Goal: Task Accomplishment & Management: Complete application form

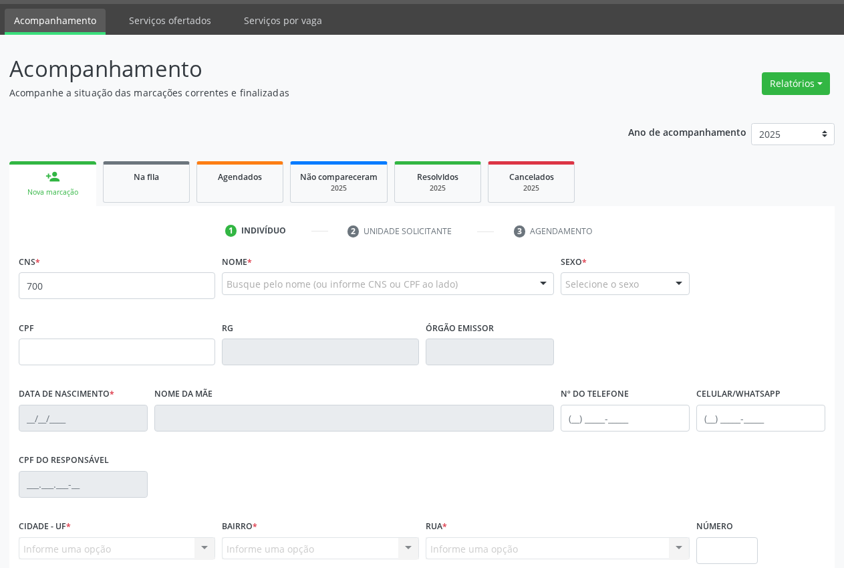
scroll to position [39, 0]
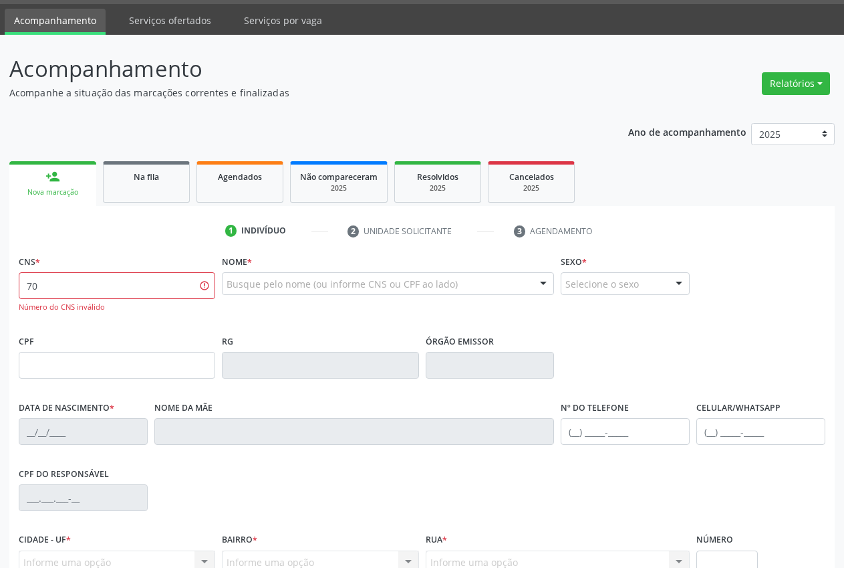
type input "7"
type input "[PERSON_NAME]"
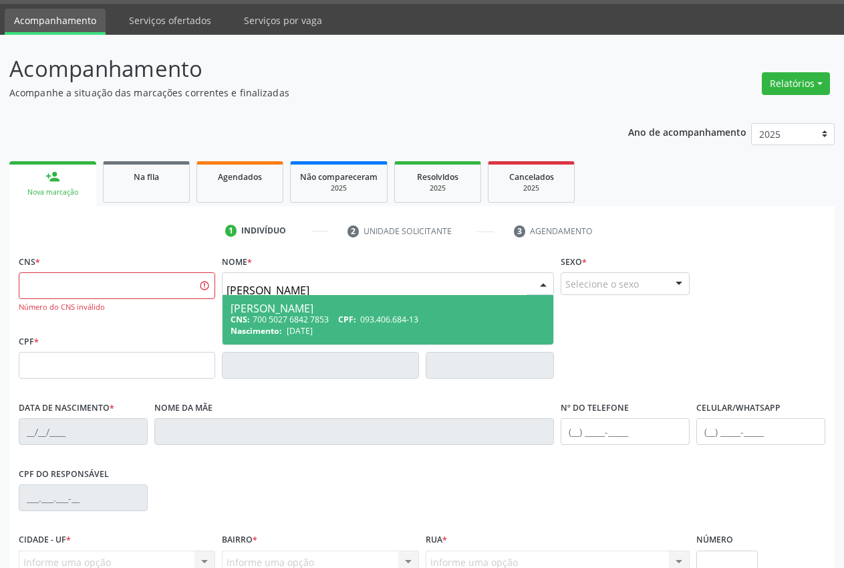
click at [275, 329] on span "Nascimento:" at bounding box center [256, 330] width 51 height 11
type input "700 5027 6842 7853"
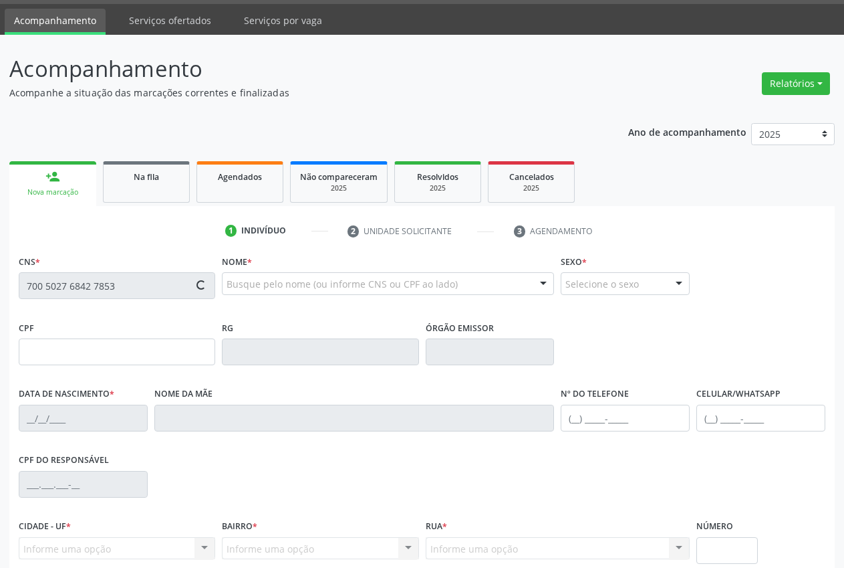
type input "[DATE]"
type input "[PERSON_NAME]"
type input "[PHONE_NUMBER]"
type input "092.435.914-52"
type input "S/N"
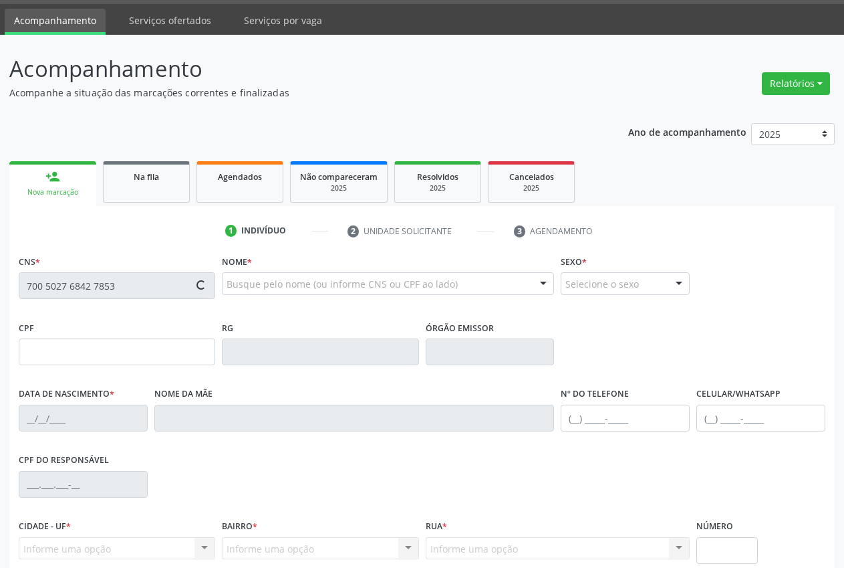
type input "093.406.684-13"
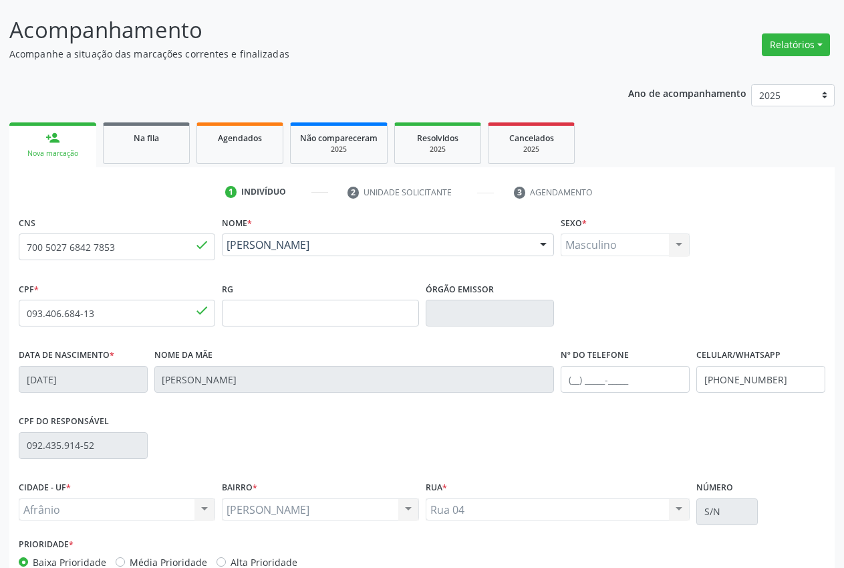
scroll to position [157, 0]
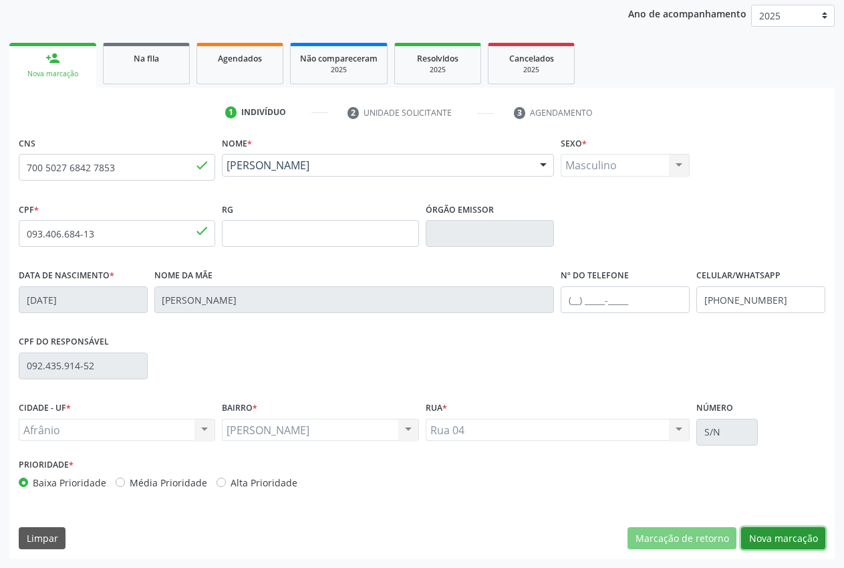
click at [783, 534] on button "Nova marcação" at bounding box center [784, 538] width 84 height 23
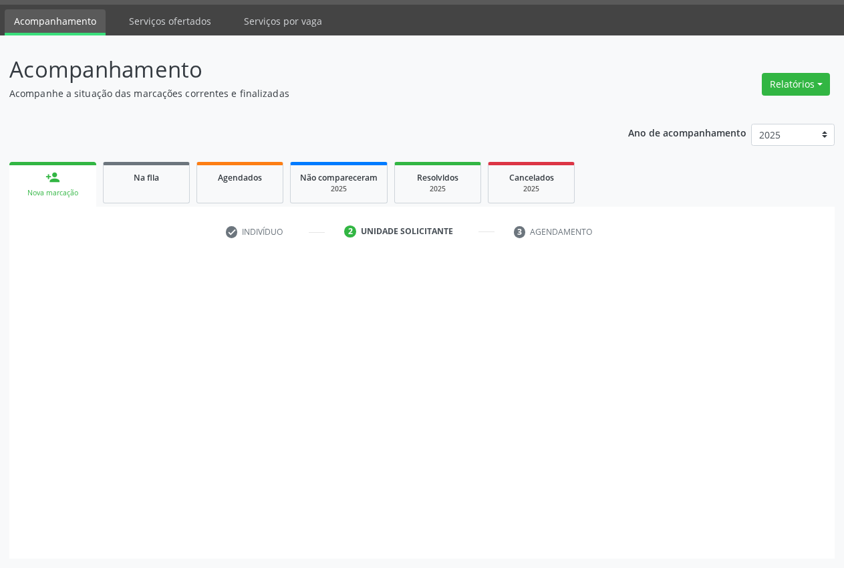
scroll to position [38, 0]
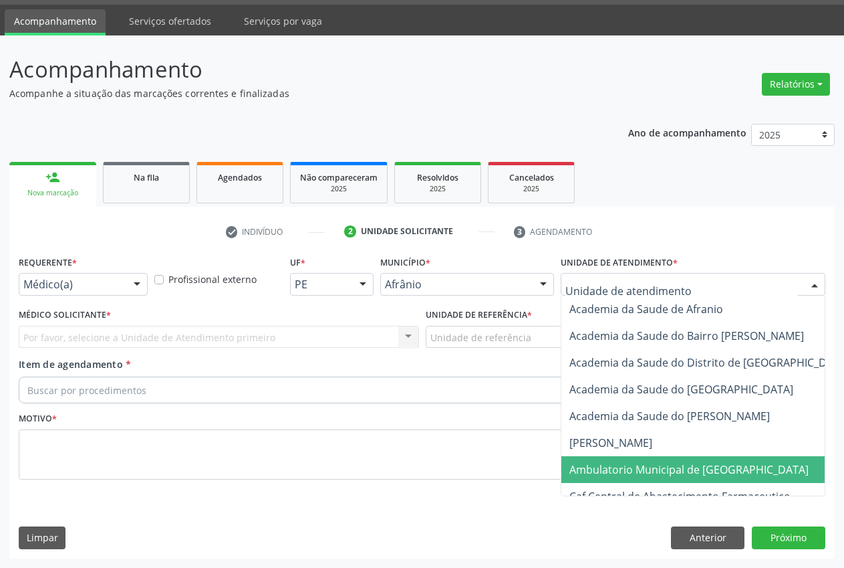
click at [661, 473] on span "Ambulatorio Municipal de [GEOGRAPHIC_DATA]" at bounding box center [689, 469] width 239 height 15
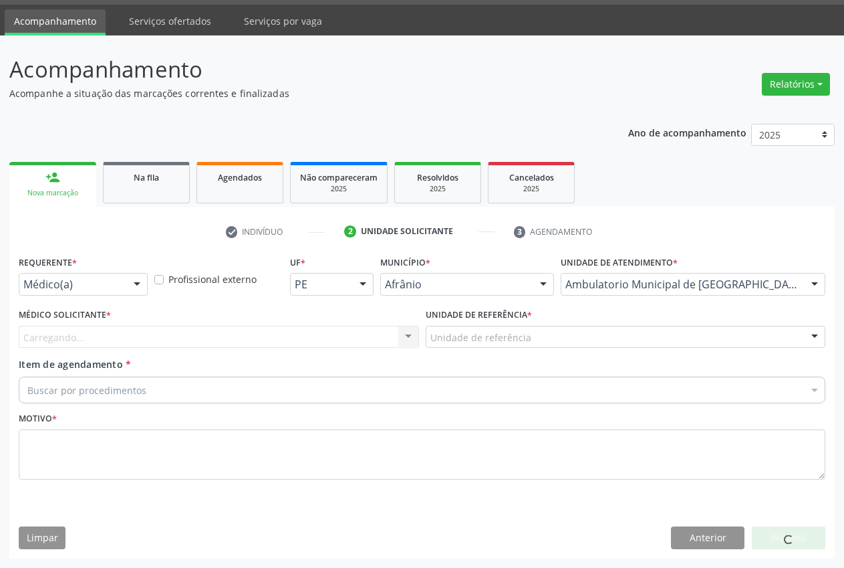
click at [546, 337] on div "Unidade de referência" at bounding box center [626, 337] width 401 height 23
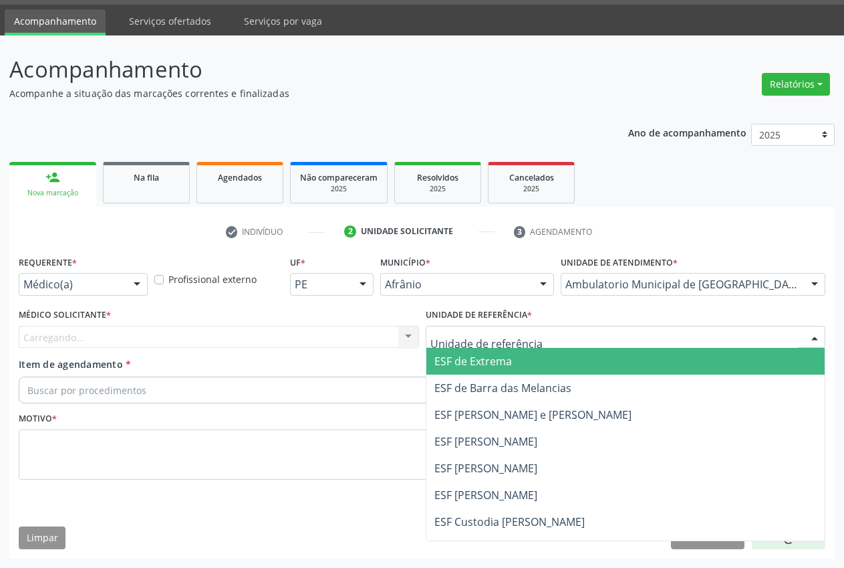
drag, startPoint x: 498, startPoint y: 364, endPoint x: 211, endPoint y: 332, distance: 288.6
click at [497, 364] on span "ESF de Extrema" at bounding box center [474, 361] width 78 height 15
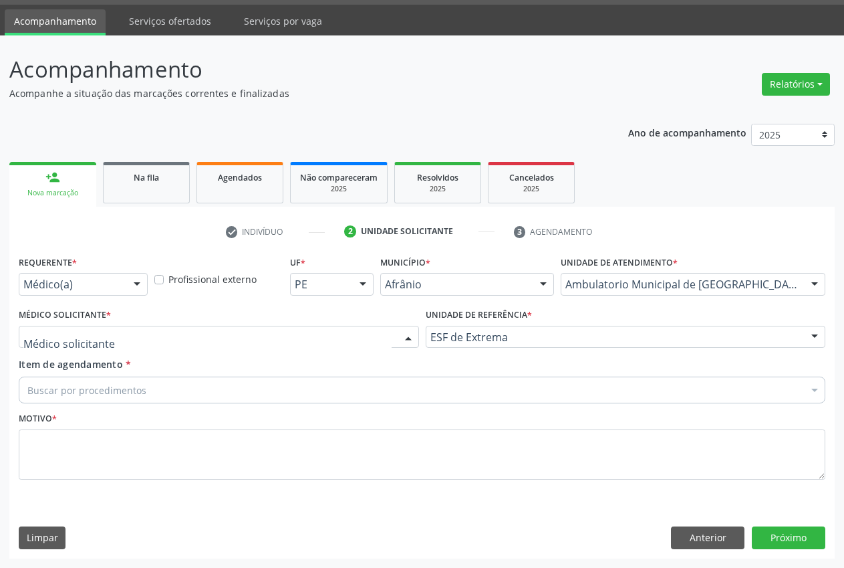
click at [322, 340] on div at bounding box center [219, 337] width 401 height 23
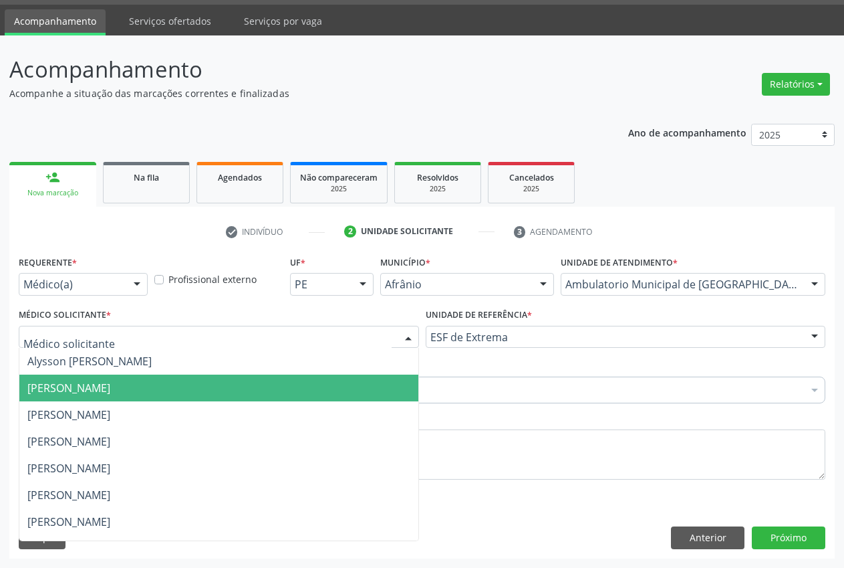
click at [199, 390] on span "[PERSON_NAME]" at bounding box center [218, 387] width 399 height 27
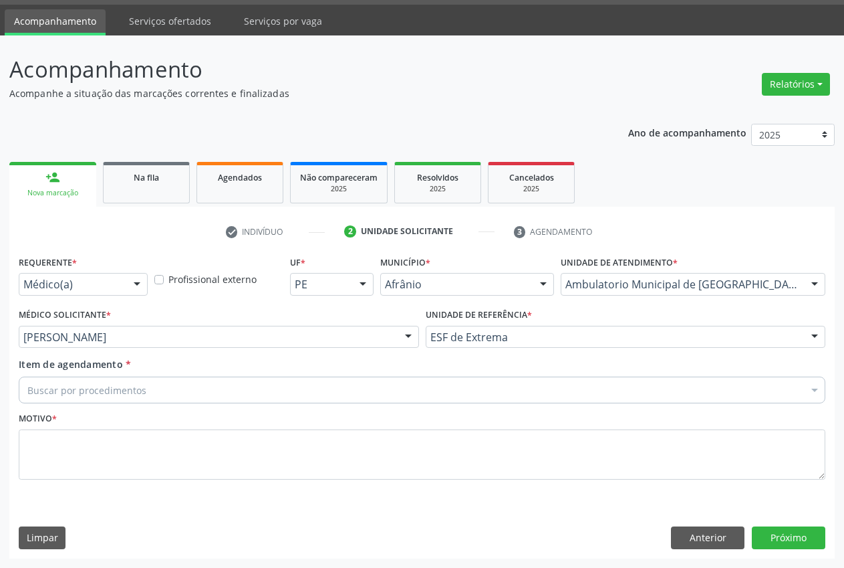
click at [148, 392] on div "Buscar por procedimentos" at bounding box center [422, 389] width 807 height 27
click at [27, 399] on input "Item de agendamento *" at bounding box center [27, 389] width 0 height 27
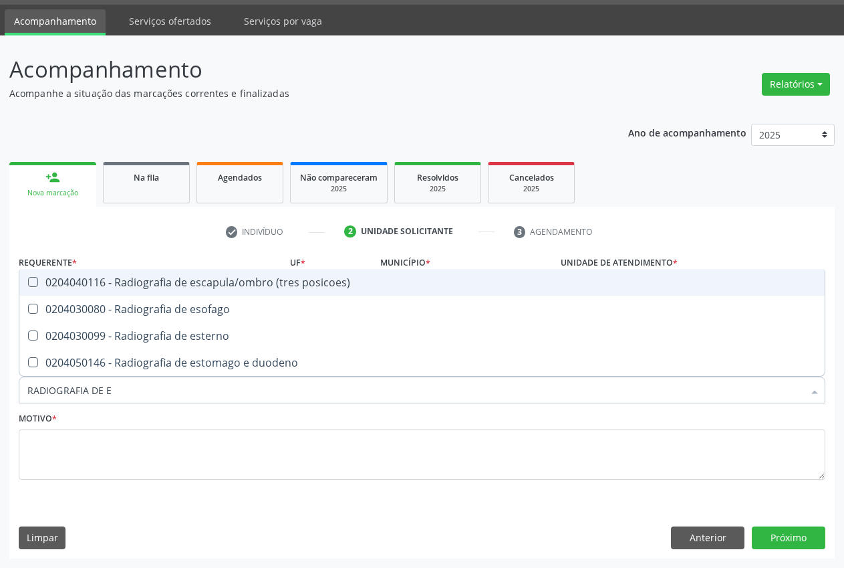
type input "RADIOGRAFIA DE ES"
click at [223, 286] on div "0204040116 - Radiografia de escapula/ombro (tres posicoes)" at bounding box center [422, 282] width 790 height 11
checkbox posicoes\) "true"
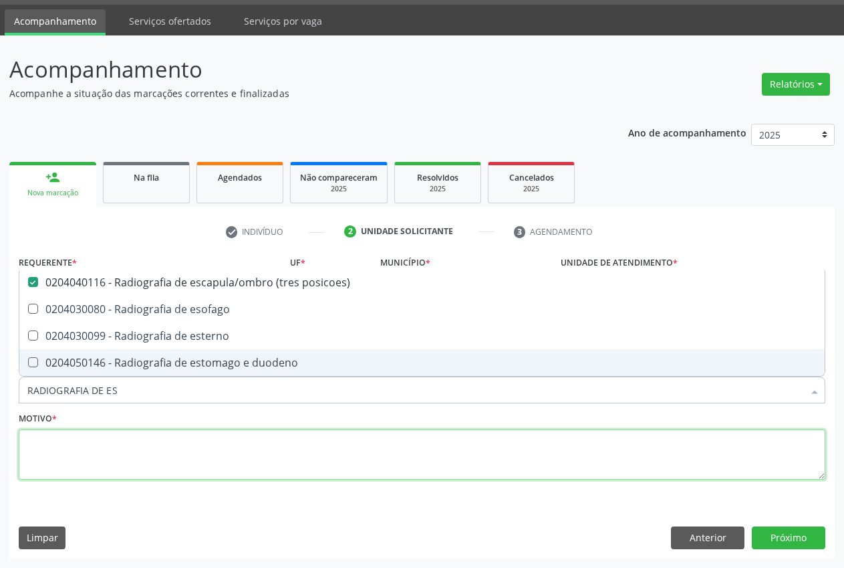
click at [98, 439] on textarea at bounding box center [422, 454] width 807 height 51
type textarea "."
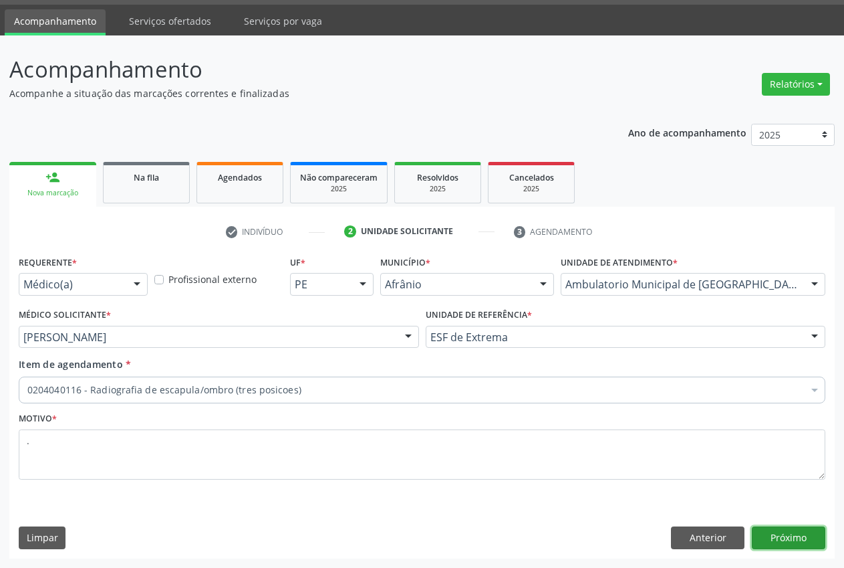
click at [788, 540] on button "Próximo" at bounding box center [789, 537] width 74 height 23
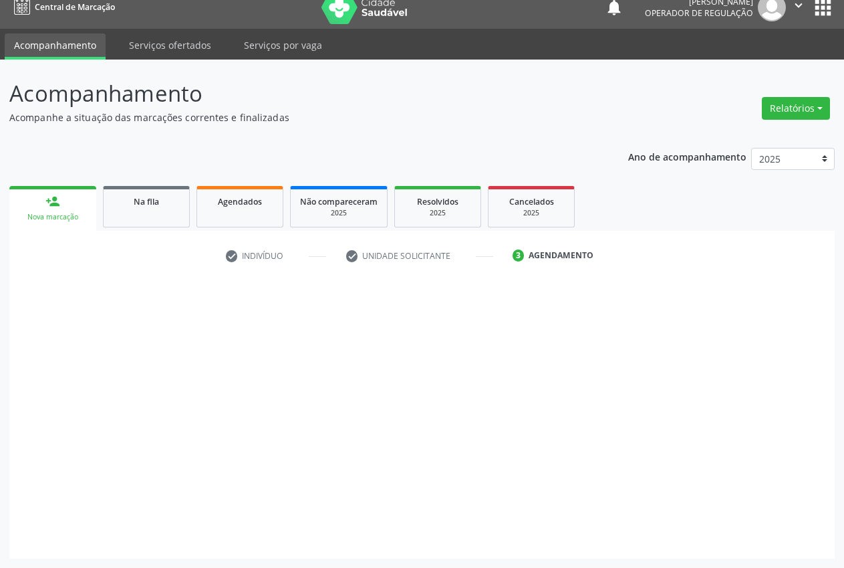
scroll to position [14, 0]
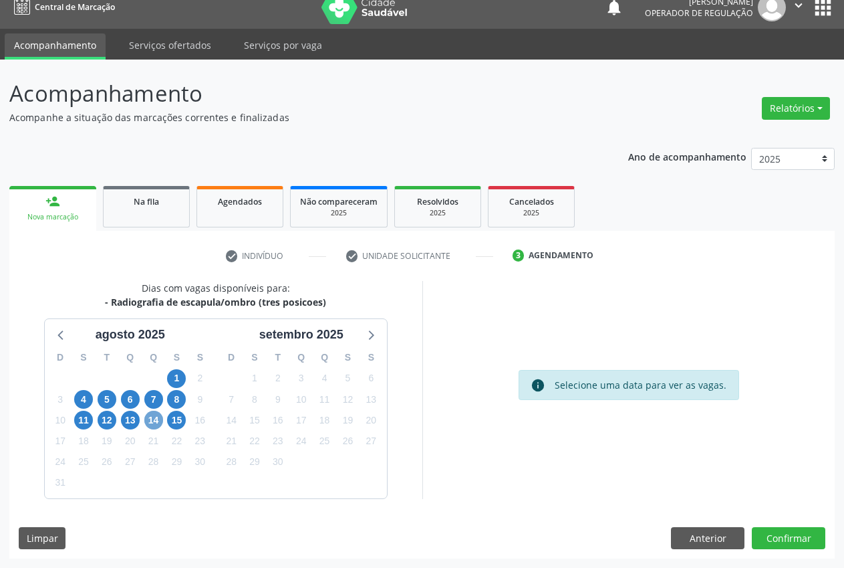
click at [150, 421] on span "14" at bounding box center [153, 420] width 19 height 19
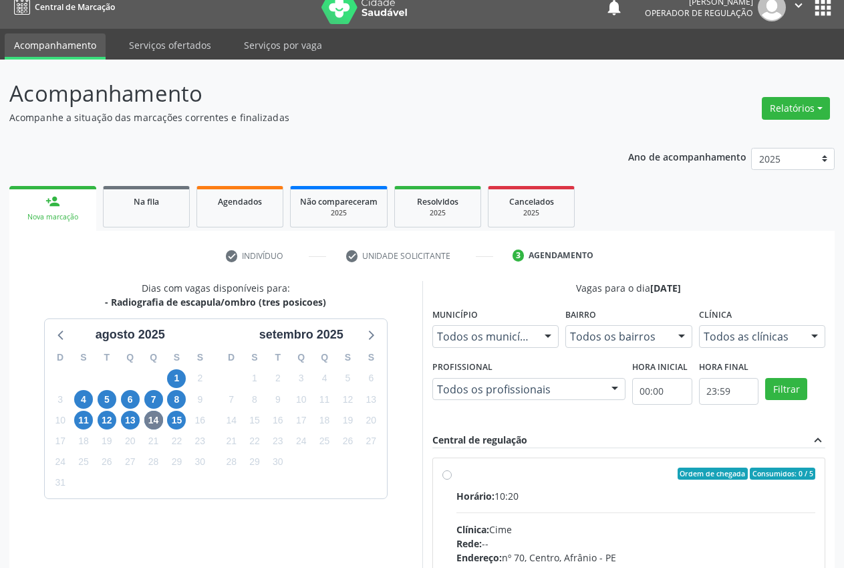
click at [457, 472] on label "Ordem de chegada Consumidos: 0 / 5 Horário: 10:20 Clínica: Cime Rede: -- Endere…" at bounding box center [637, 569] width 360 height 205
click at [447, 472] on input "Ordem de chegada Consumidos: 0 / 5 Horário: 10:20 Clínica: Cime Rede: -- Endere…" at bounding box center [447, 473] width 9 height 12
radio input "true"
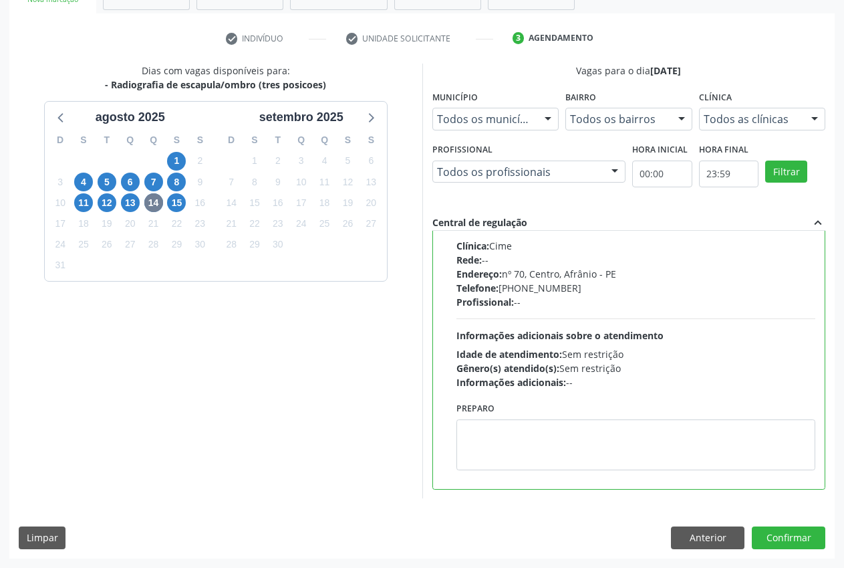
scroll to position [0, 0]
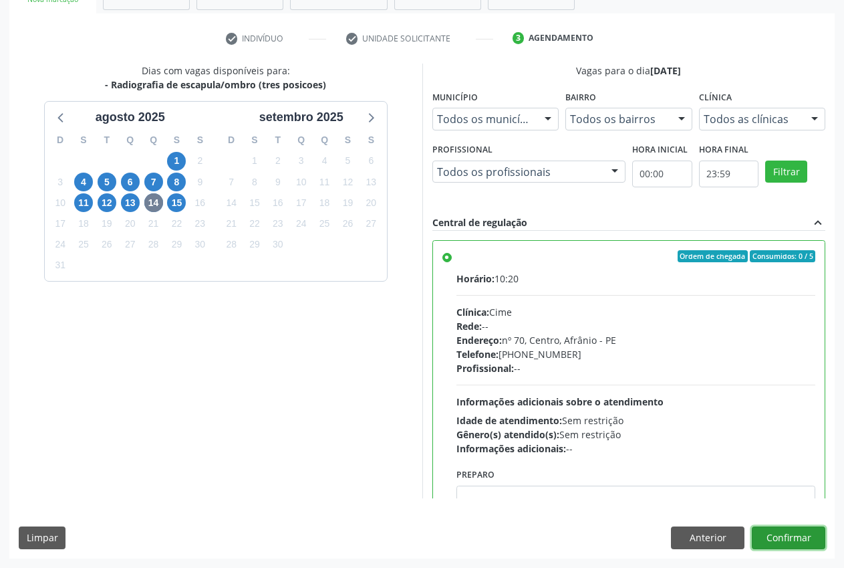
click at [803, 539] on button "Confirmar" at bounding box center [789, 537] width 74 height 23
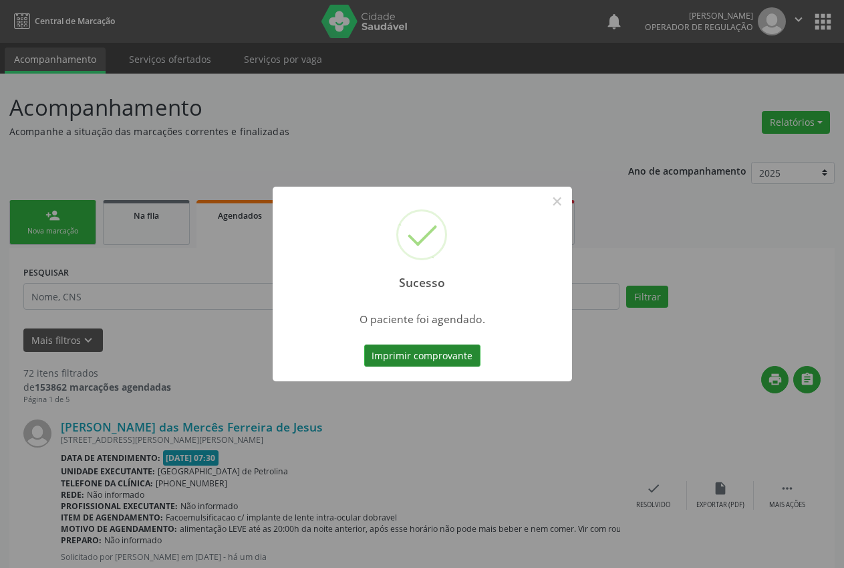
click at [422, 363] on button "Imprimir comprovante" at bounding box center [422, 355] width 116 height 23
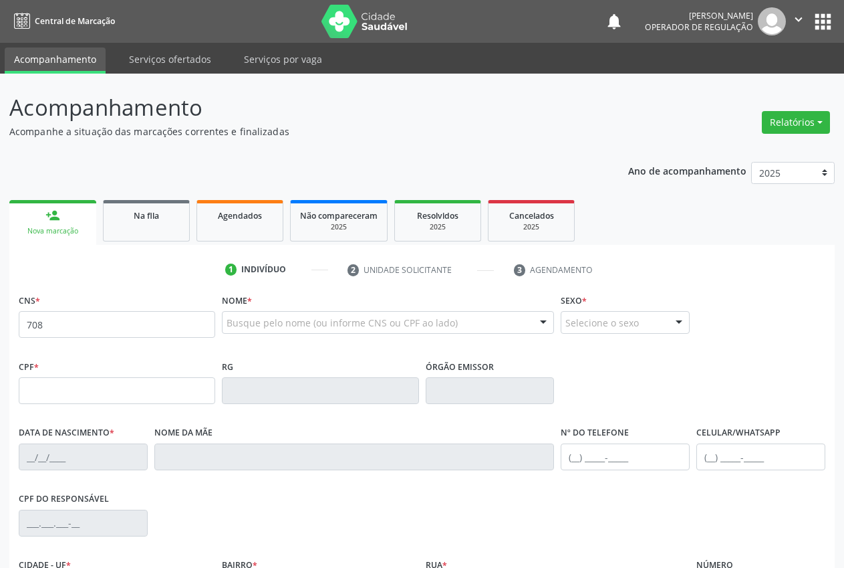
click at [134, 318] on input "708" at bounding box center [117, 324] width 197 height 27
click at [90, 323] on input "708" at bounding box center [117, 324] width 197 height 27
type input "708 2081 6637 4348"
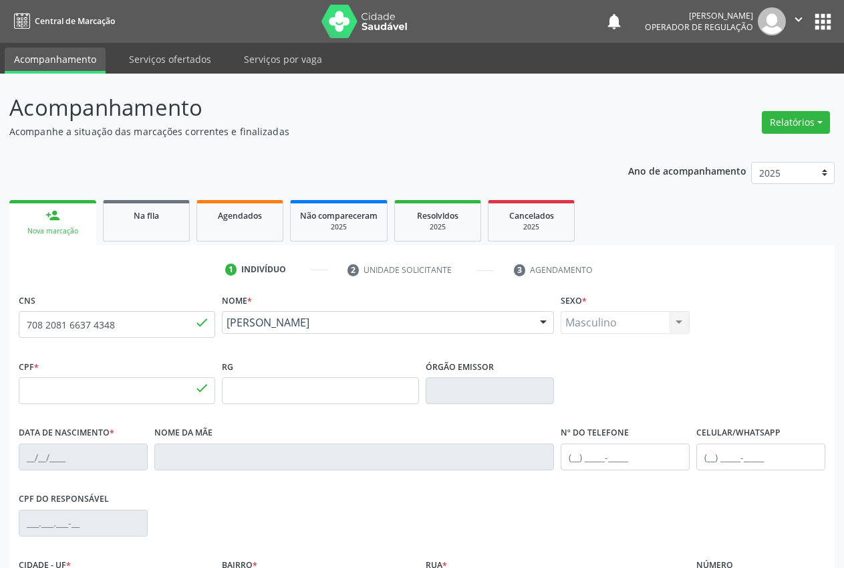
type input "272.354.754-04"
type input "26/04/1945"
type input "Antonia Clementina de Jesus"
type input "(87) 98865-6446"
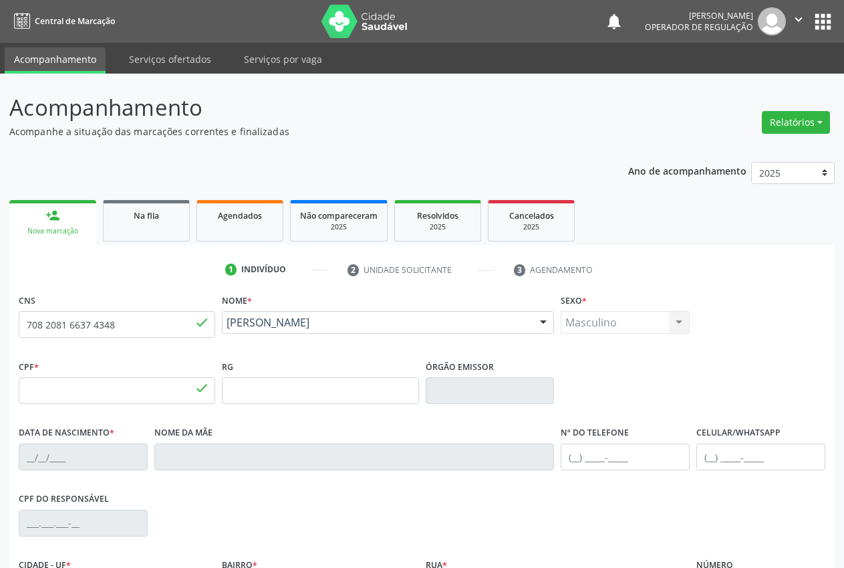
type input "S/N"
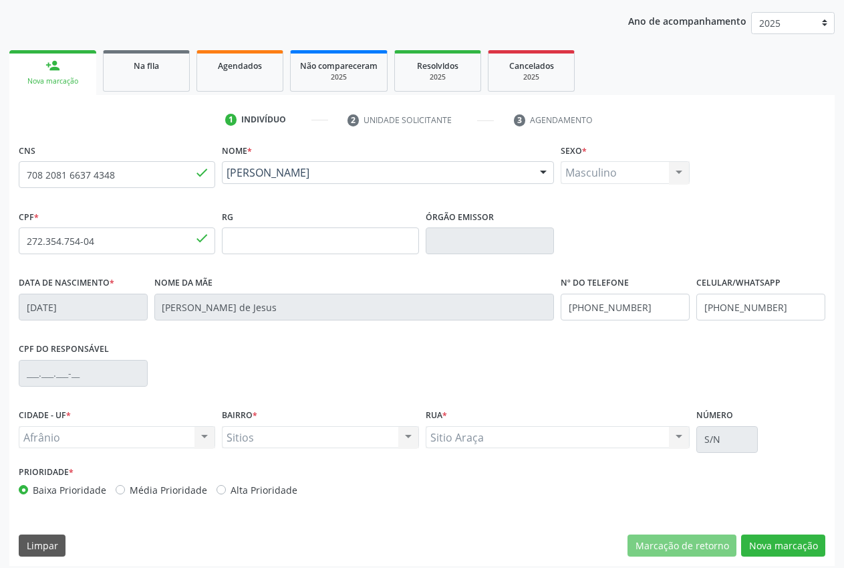
scroll to position [157, 0]
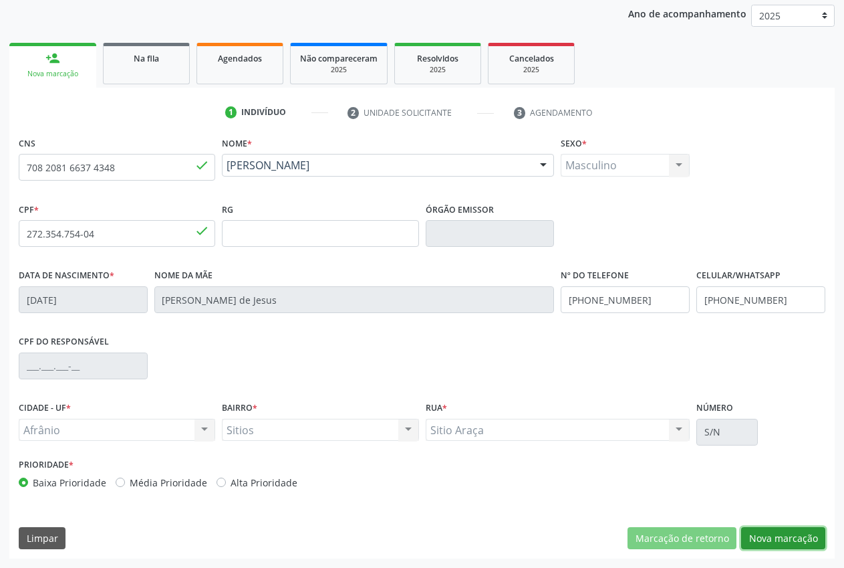
click at [779, 544] on button "Nova marcação" at bounding box center [784, 538] width 84 height 23
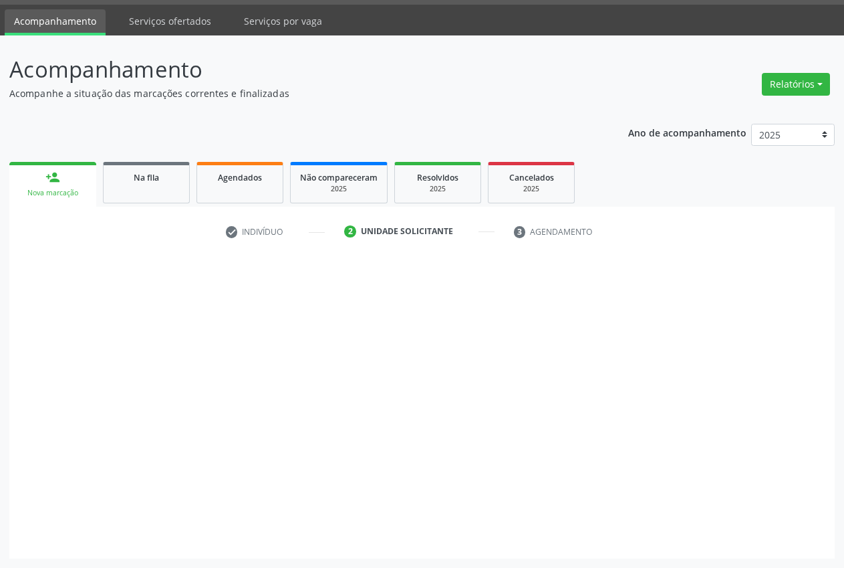
scroll to position [38, 0]
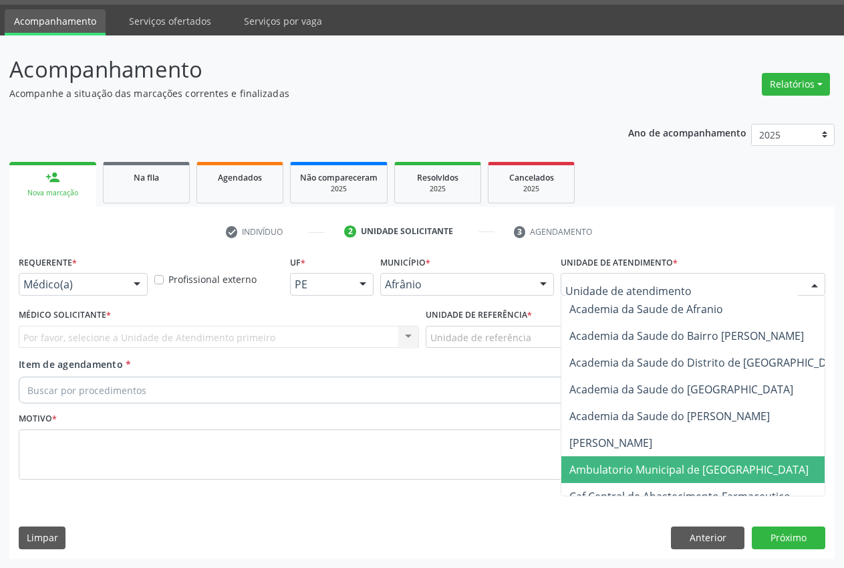
click at [674, 463] on span "Ambulatorio Municipal de [GEOGRAPHIC_DATA]" at bounding box center [689, 469] width 239 height 15
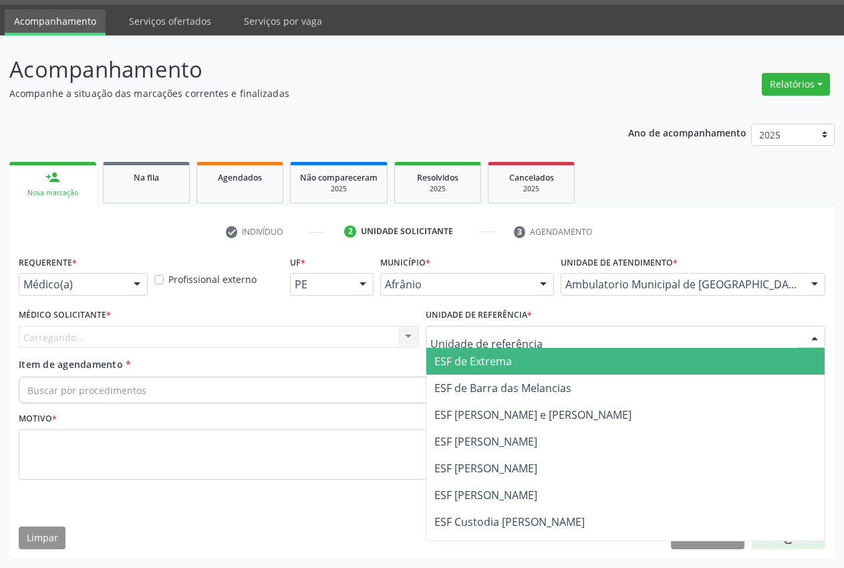
click at [546, 338] on div at bounding box center [626, 337] width 401 height 23
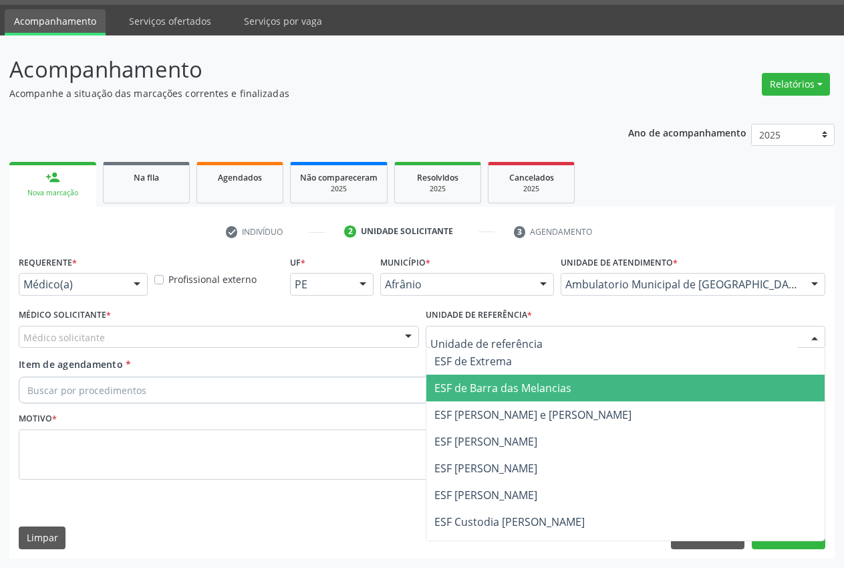
click at [553, 382] on span "ESF de Barra das Melancias" at bounding box center [503, 387] width 137 height 15
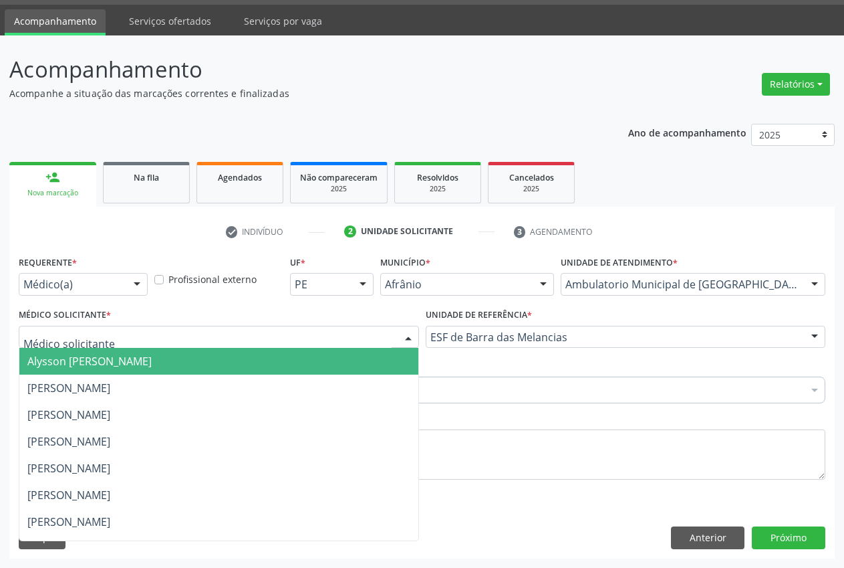
click at [80, 362] on span "Alysson [PERSON_NAME]" at bounding box center [89, 361] width 124 height 15
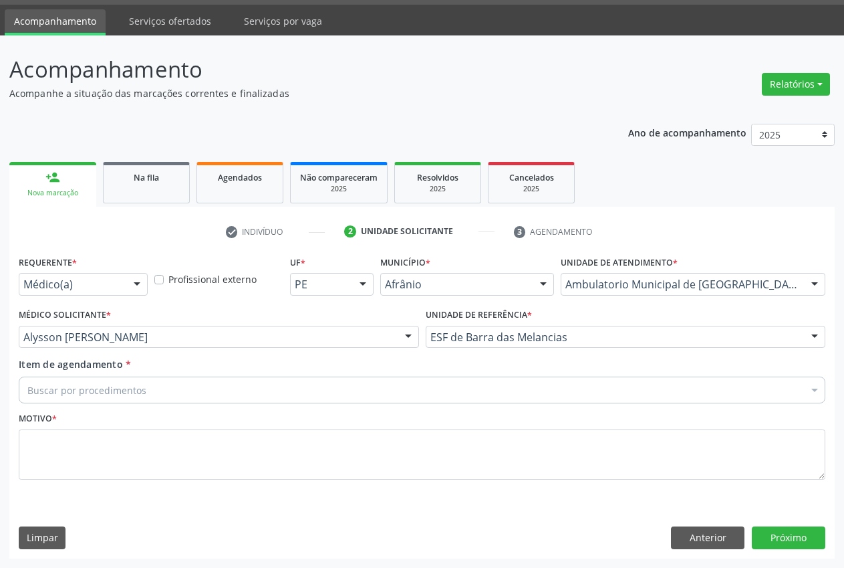
click at [150, 387] on div "Buscar por procedimentos" at bounding box center [422, 389] width 807 height 27
click at [27, 392] on input "Item de agendamento *" at bounding box center [27, 389] width 0 height 27
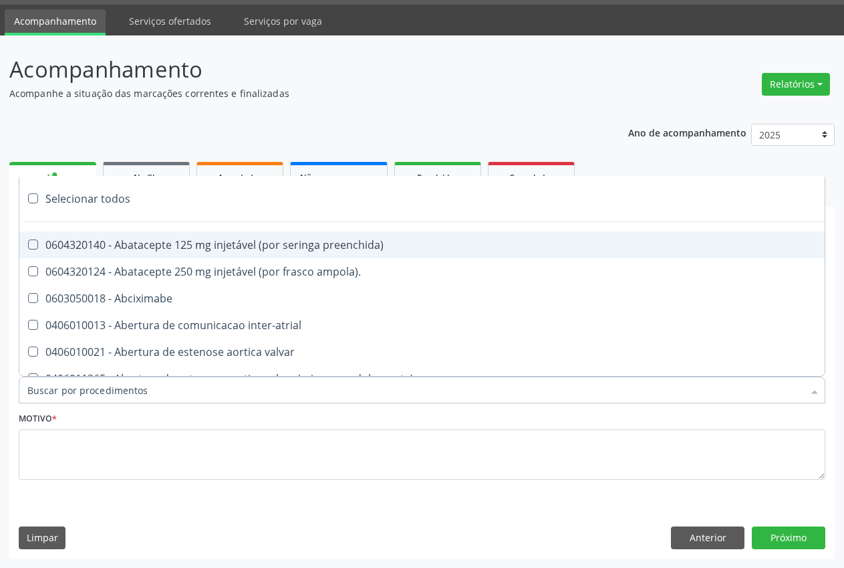
type input "radiografia de to"
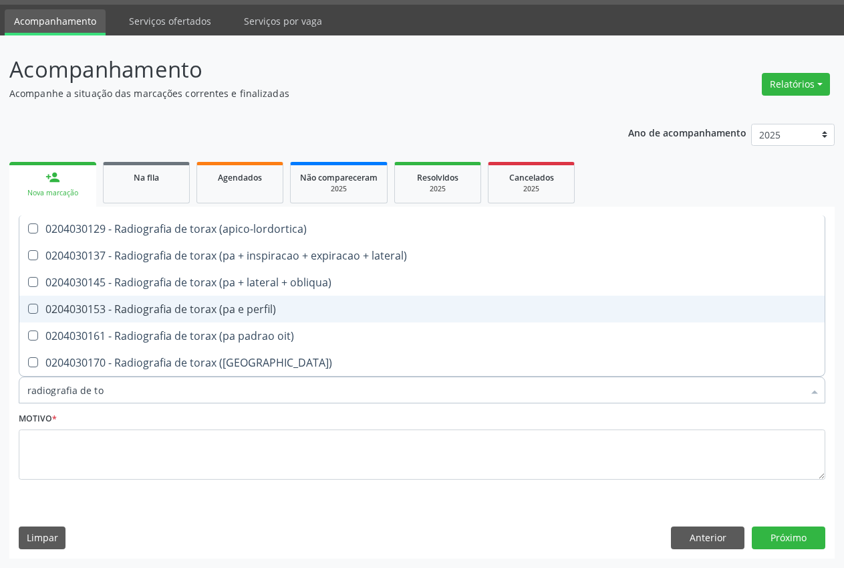
click at [223, 311] on div "0204030153 - Radiografia de torax (pa e perfil)" at bounding box center [422, 309] width 790 height 11
checkbox perfil\) "true"
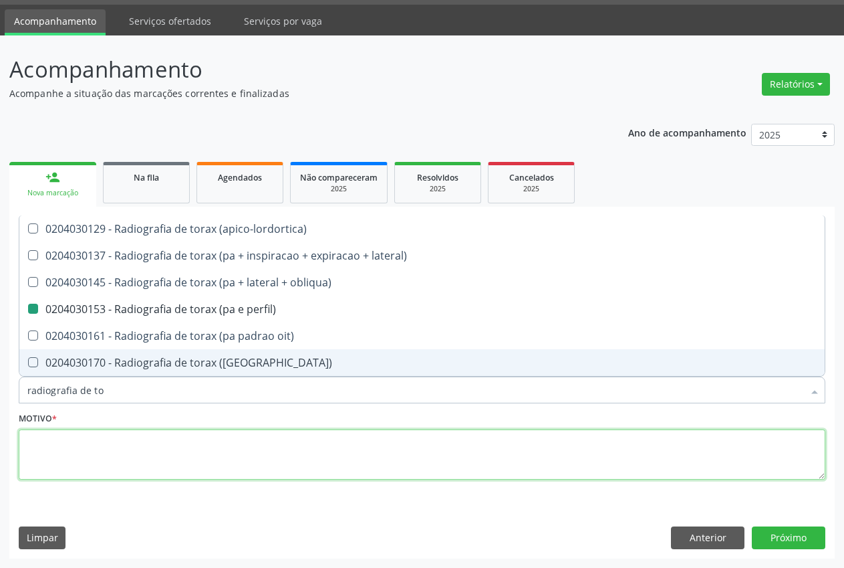
click at [129, 436] on textarea at bounding box center [422, 454] width 807 height 51
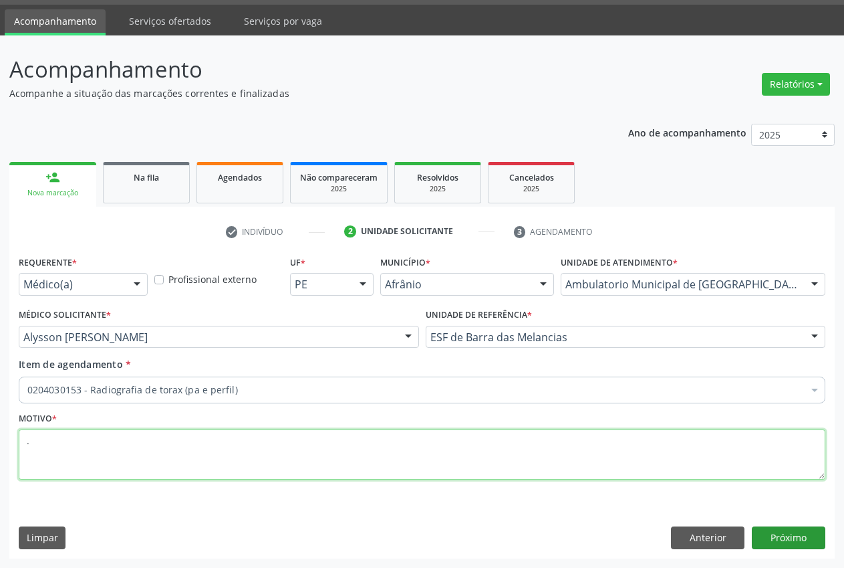
type textarea "."
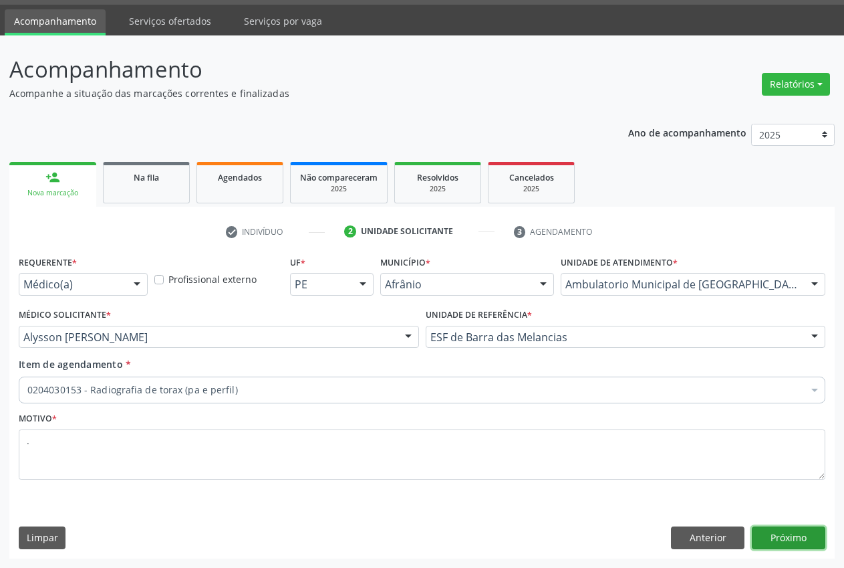
click at [788, 537] on button "Próximo" at bounding box center [789, 537] width 74 height 23
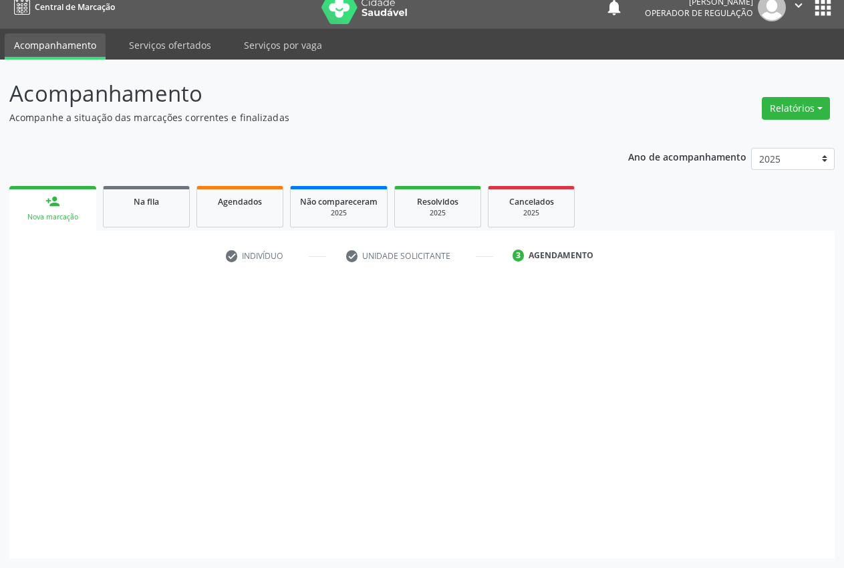
scroll to position [14, 0]
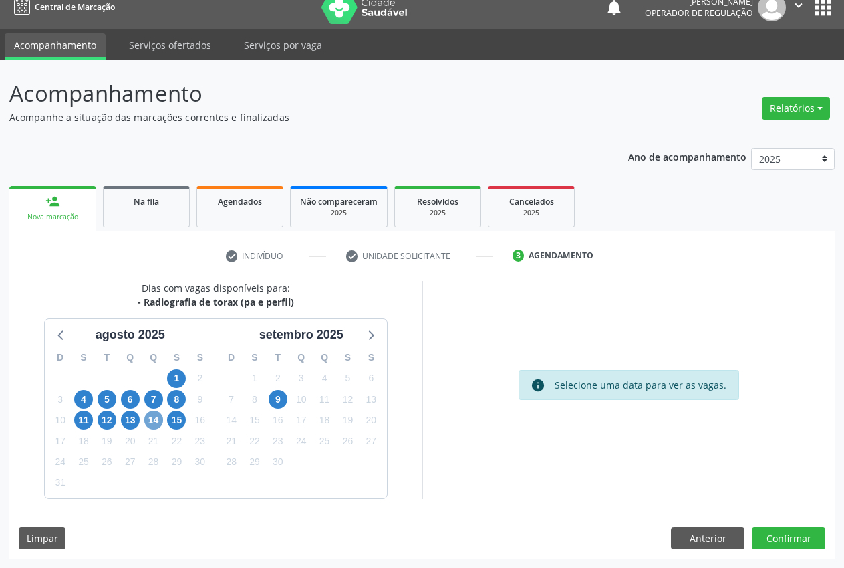
click at [158, 421] on span "14" at bounding box center [153, 420] width 19 height 19
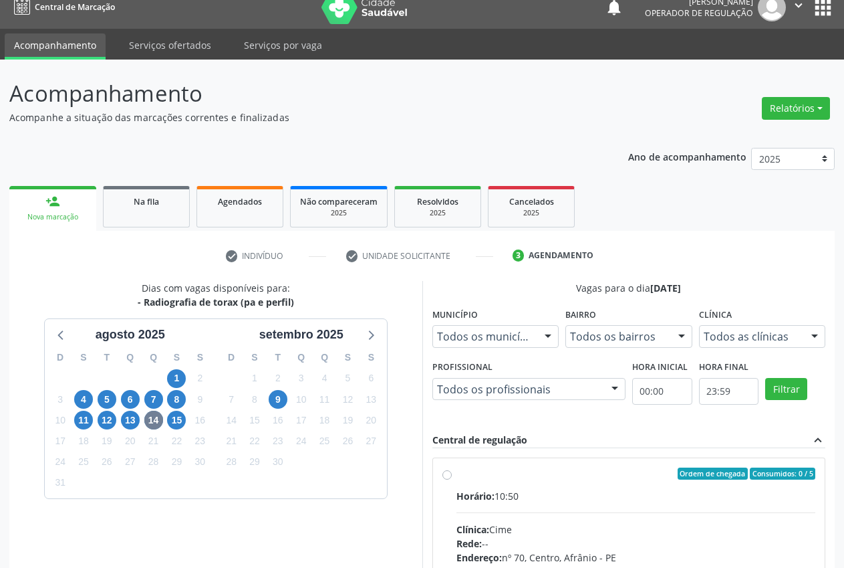
click at [457, 475] on label "Ordem de chegada Consumidos: 0 / 5 Horário: 10:50 Clínica: Cime Rede: -- Endere…" at bounding box center [637, 569] width 360 height 205
click at [444, 475] on input "Ordem de chegada Consumidos: 0 / 5 Horário: 10:50 Clínica: Cime Rede: -- Endere…" at bounding box center [447, 473] width 9 height 12
radio input "true"
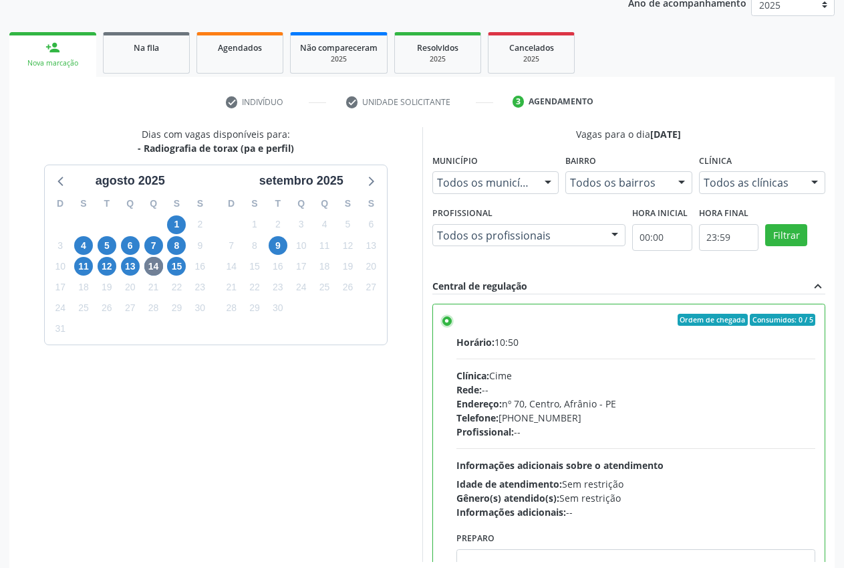
scroll to position [231, 0]
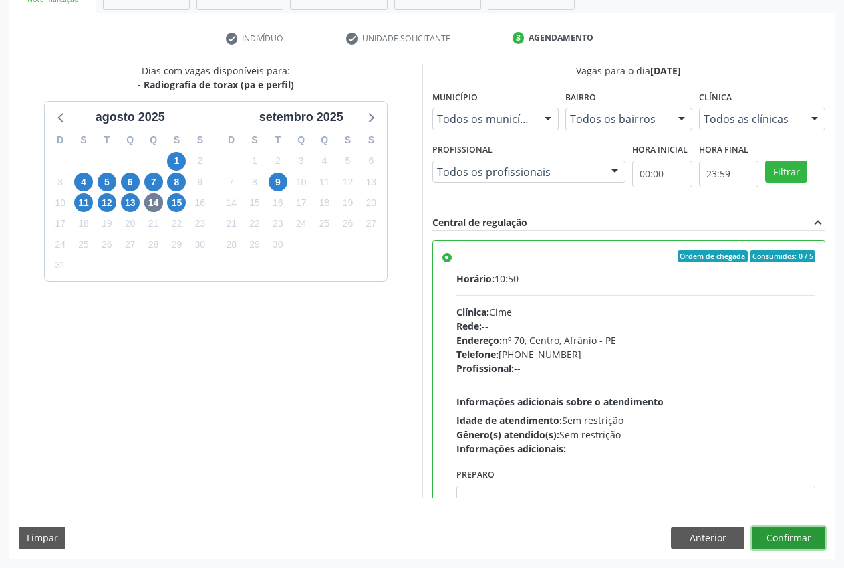
click at [807, 539] on button "Confirmar" at bounding box center [789, 537] width 74 height 23
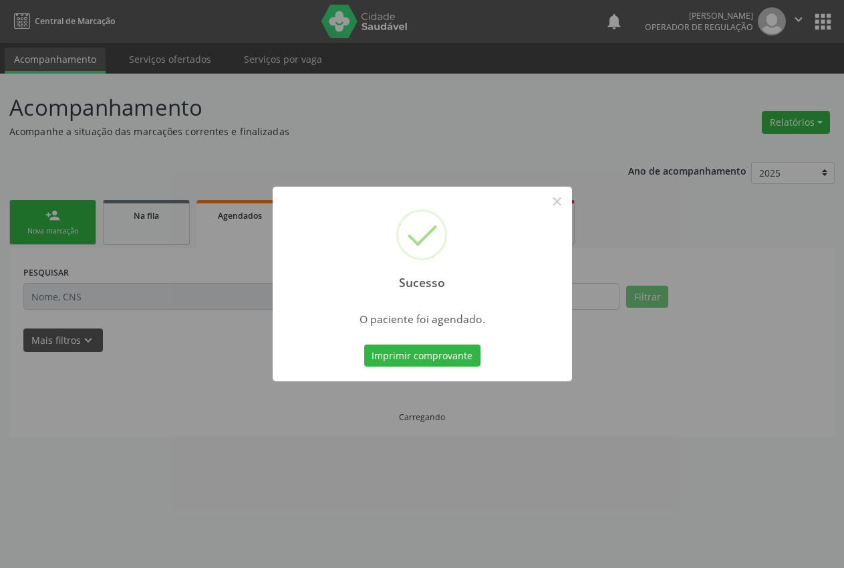
scroll to position [0, 0]
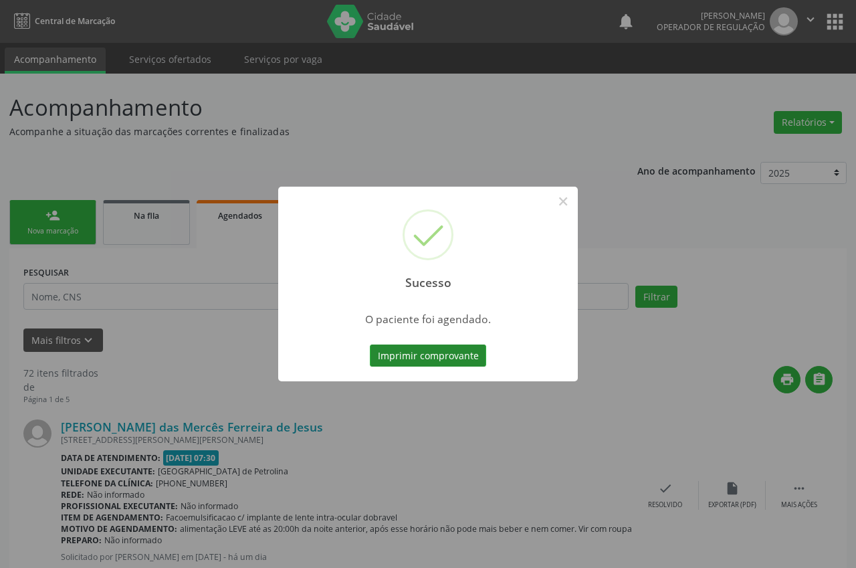
click at [435, 360] on button "Imprimir comprovante" at bounding box center [428, 355] width 116 height 23
